Goal: Task Accomplishment & Management: Use online tool/utility

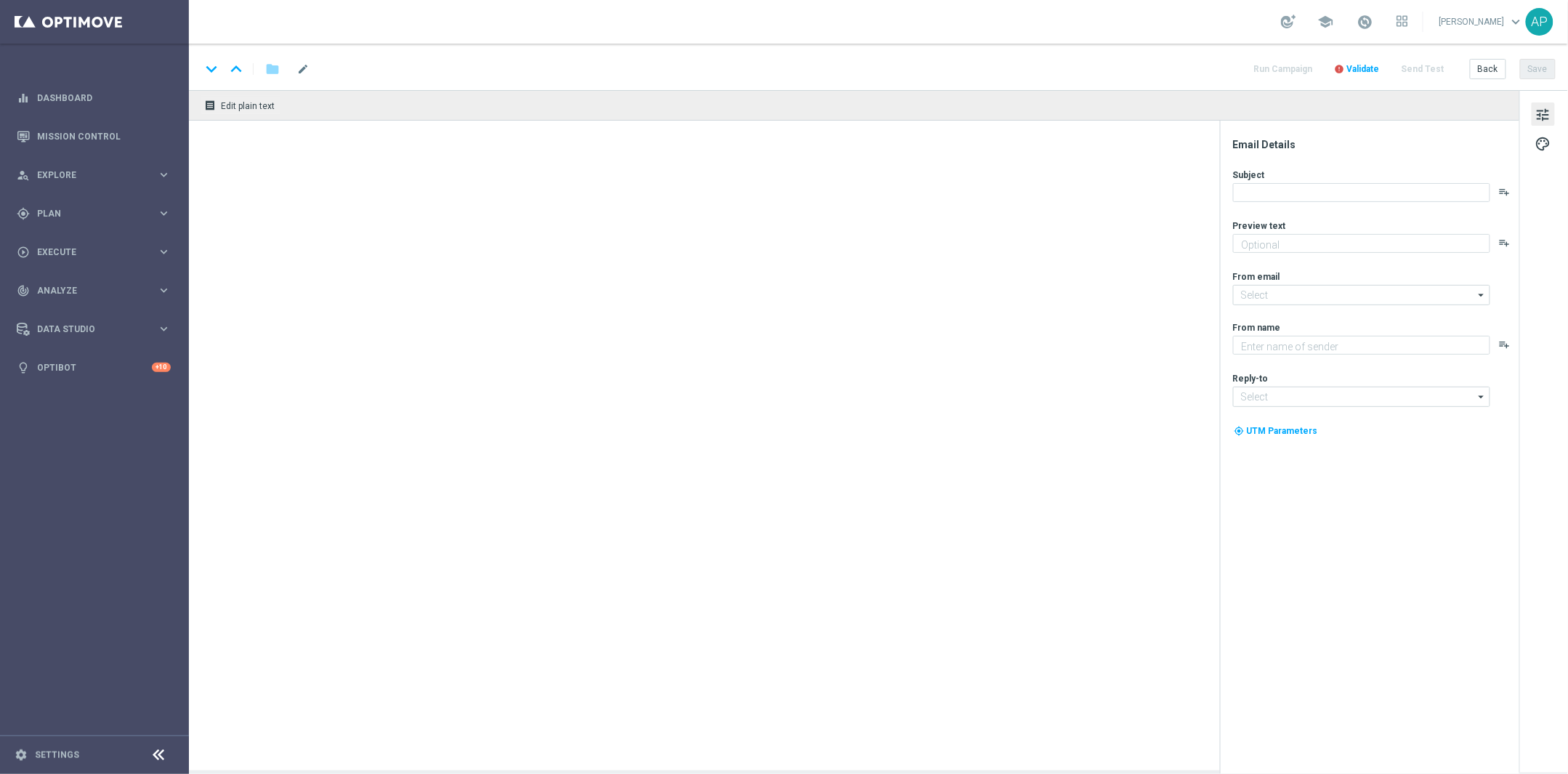
type textarea "Get 50% back in BONUS CASH!"
type textarea "KenoGO"
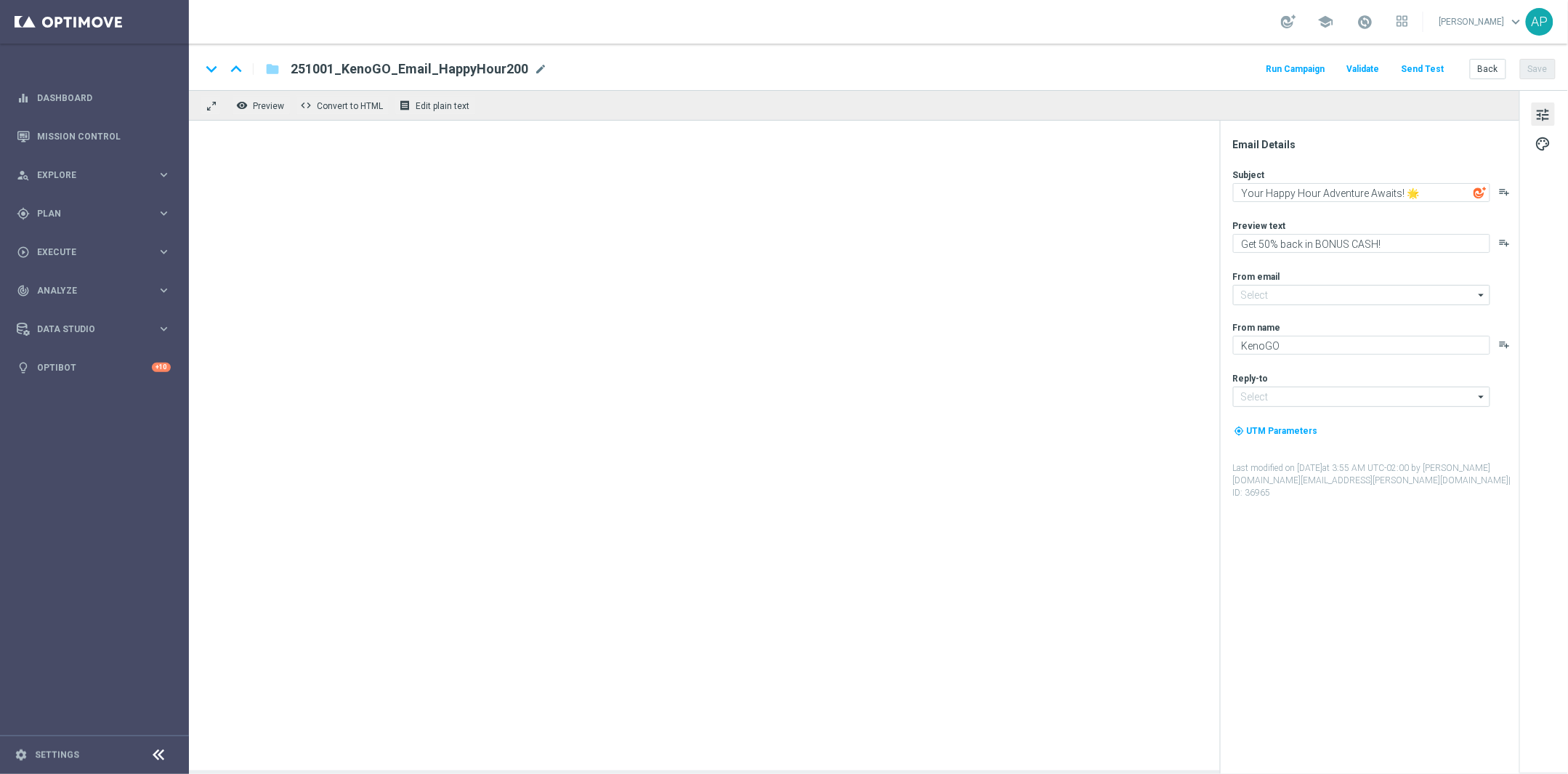
type input "mail@crm.kenogo.com.au"
type input "support@kenogo.com.au"
type textarea "Get 50% back in BONUS CASH!"
type input "mail@crm.kenogo.com.au"
type textarea "KenoGO"
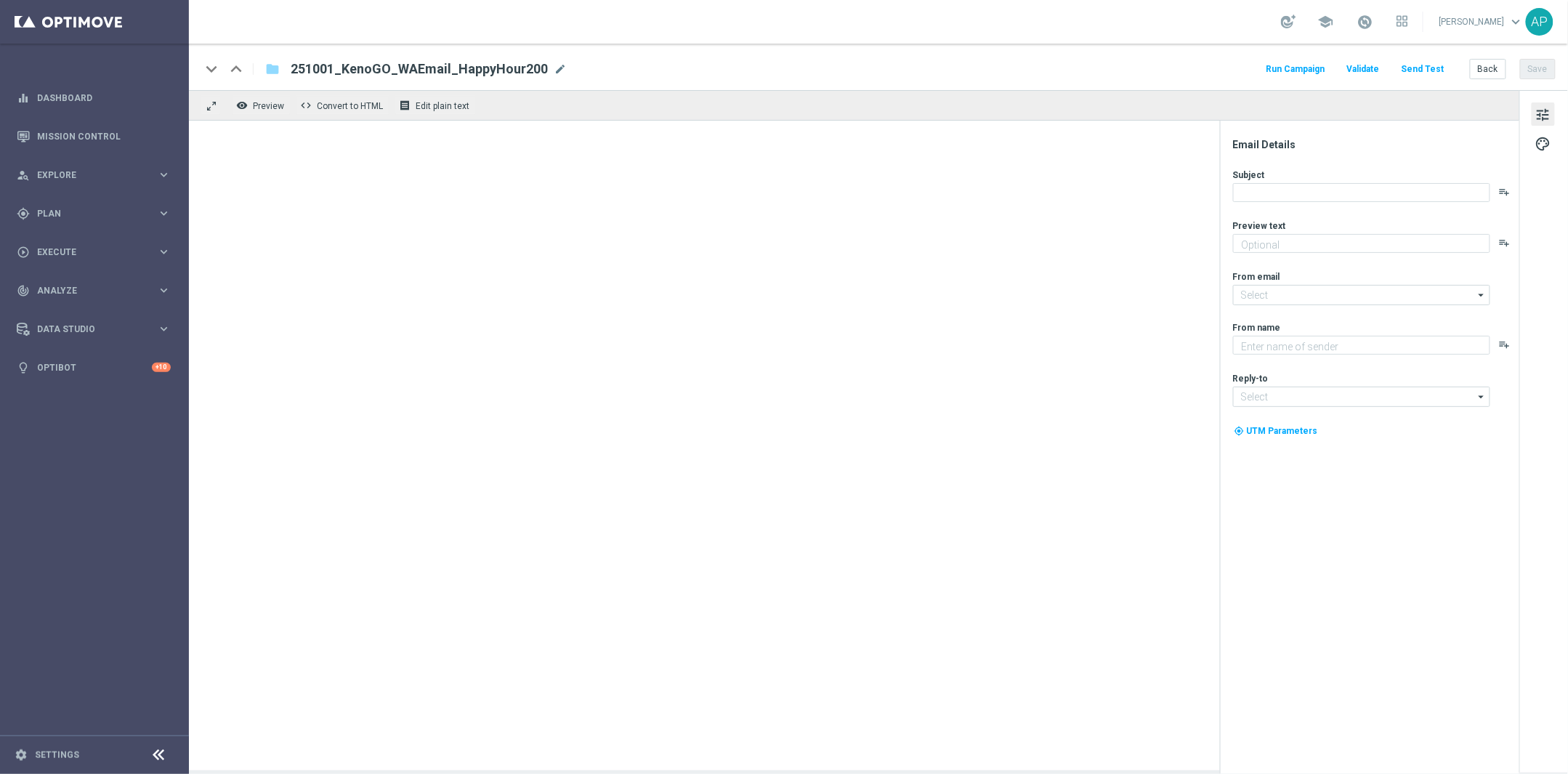
type input "support@kenogo.com.au"
